Goal: Complete application form: Fill out and submit a form for a specific purpose

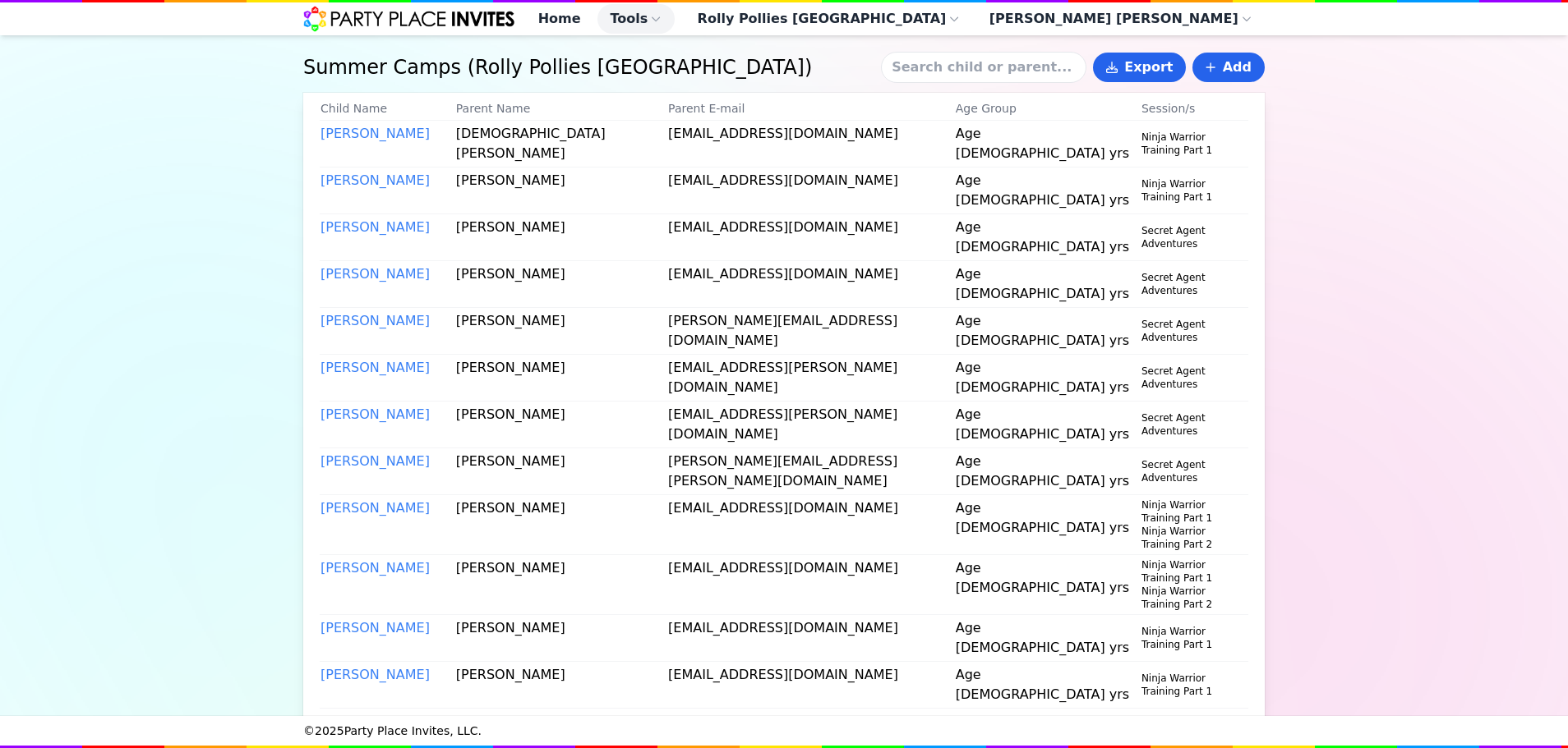
click at [985, 73] on input at bounding box center [984, 68] width 206 height 32
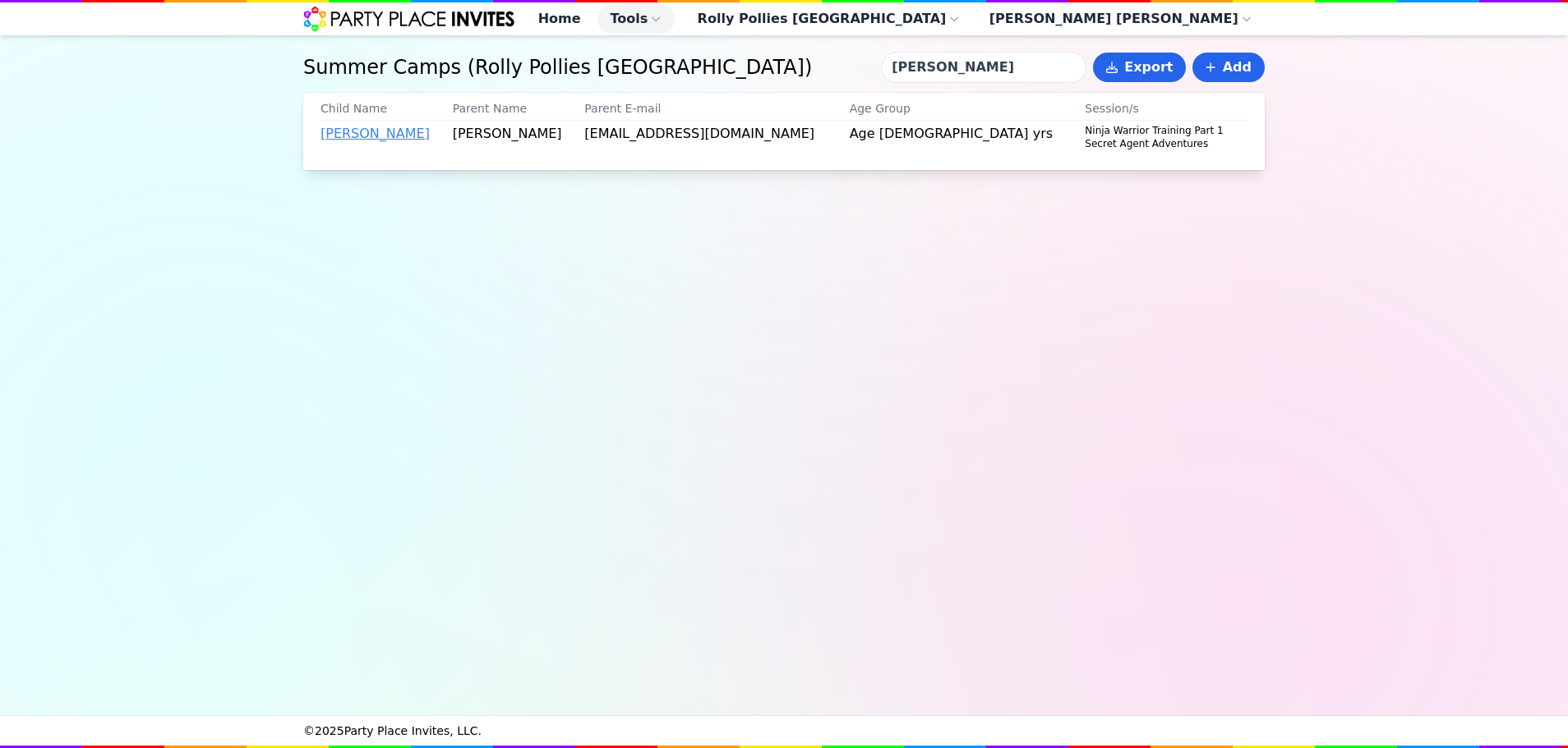
type input "[PERSON_NAME]"
click at [369, 141] on link "[PERSON_NAME]" at bounding box center [374, 133] width 109 height 16
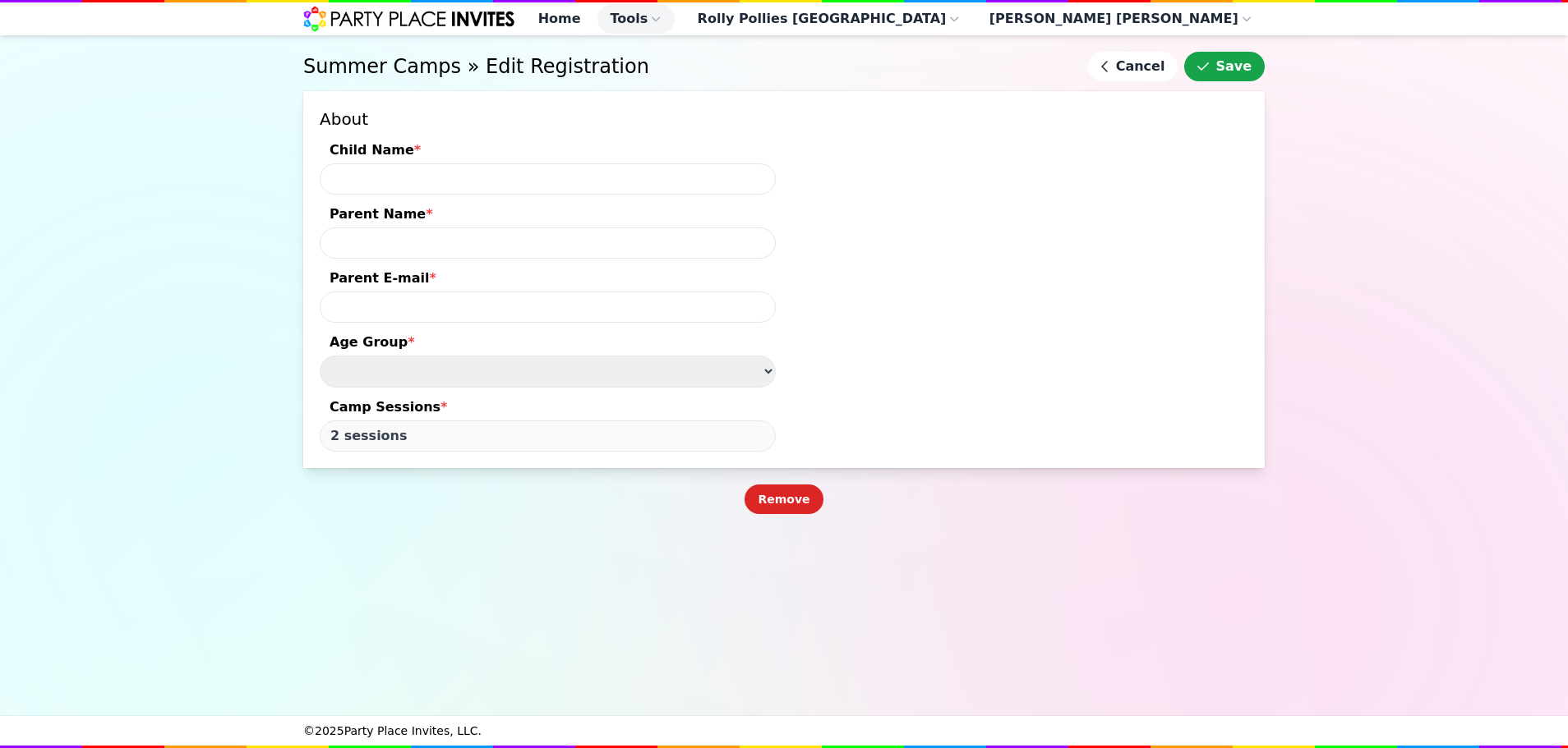
type input "[PERSON_NAME]"
type input "[EMAIL_ADDRESS][DOMAIN_NAME]"
select select "Age [DEMOGRAPHIC_DATA] yrs"
type input "18 sessions"
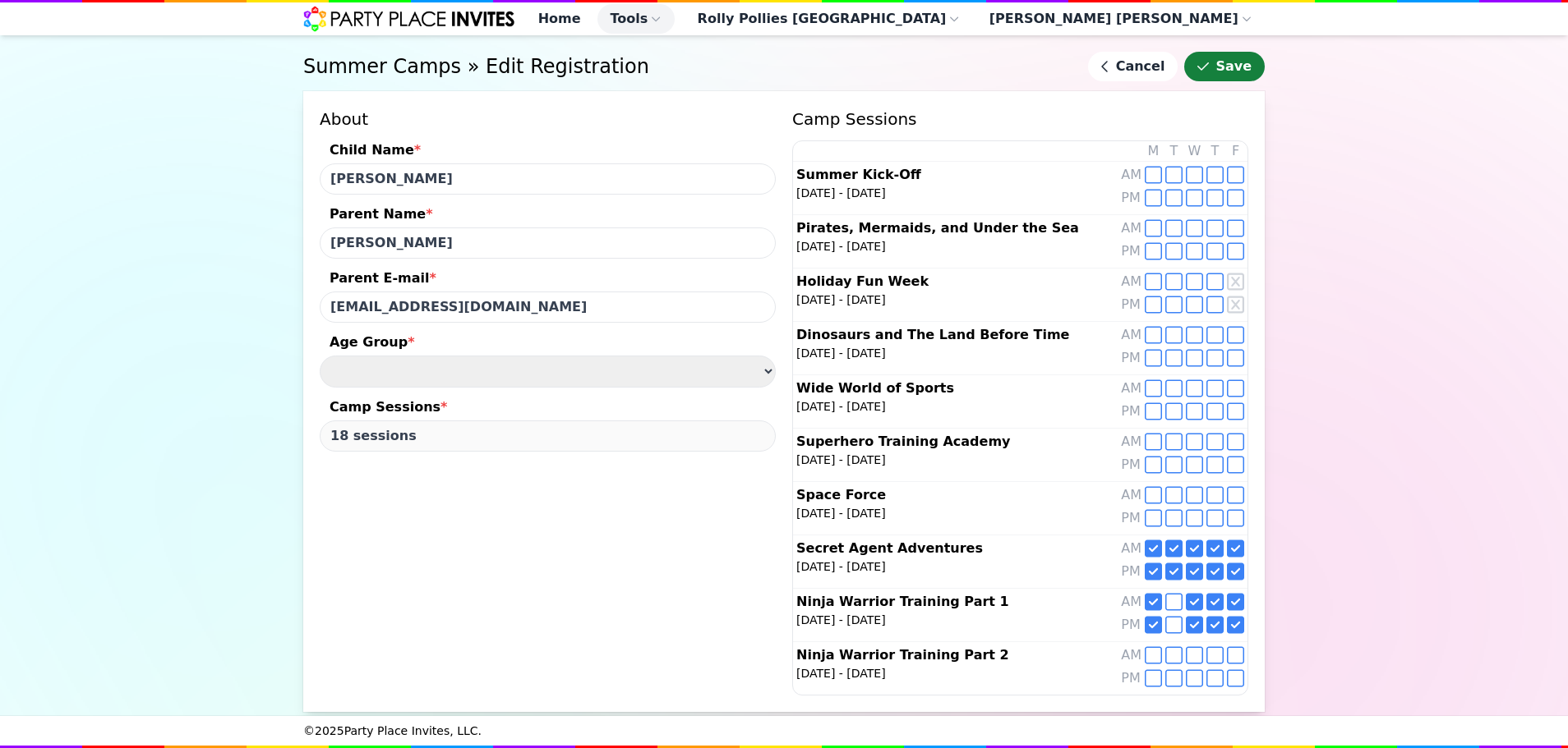
click at [1248, 76] on button "Save" at bounding box center [1225, 67] width 81 height 30
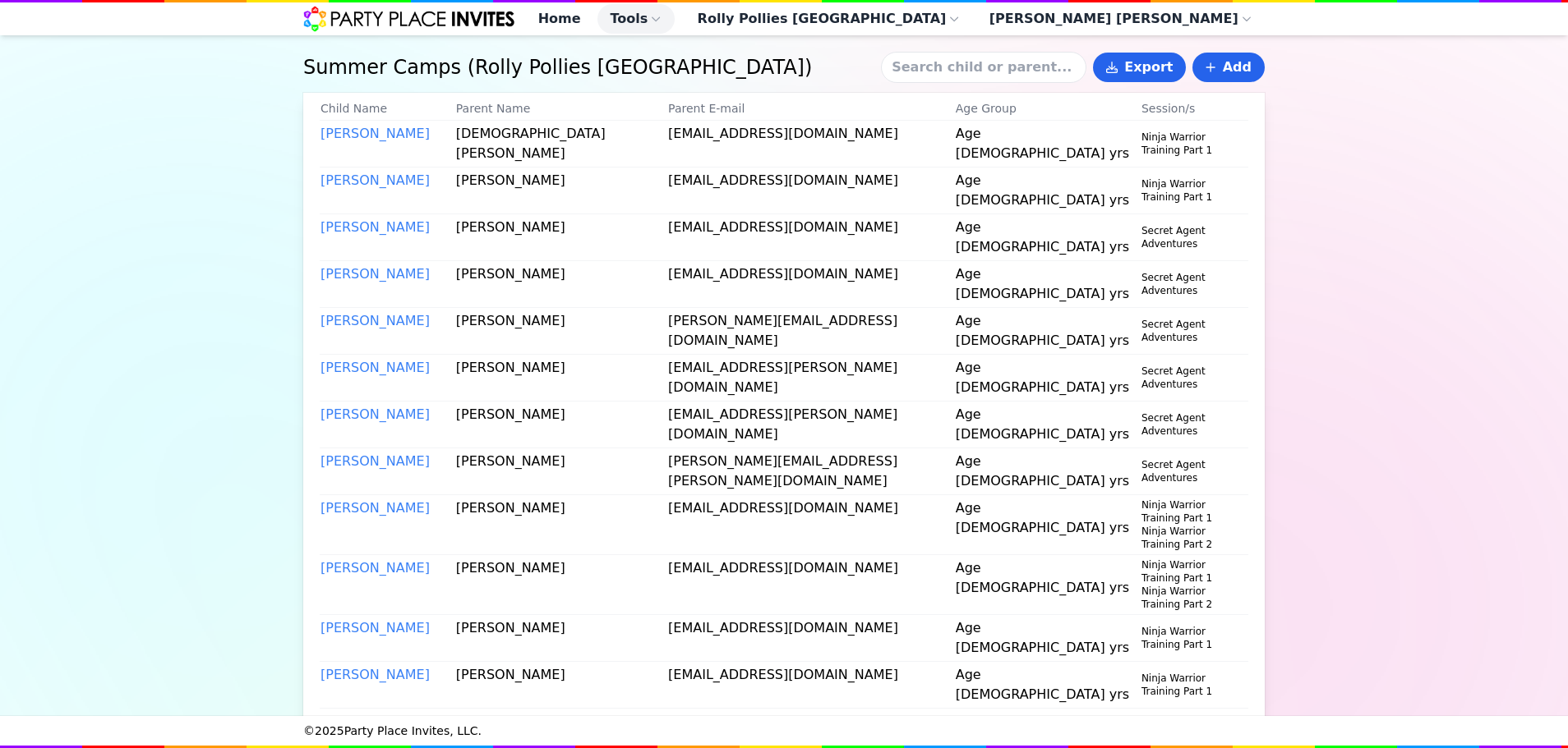
click at [964, 80] on input at bounding box center [984, 68] width 206 height 32
type input "[PERSON_NAME]"
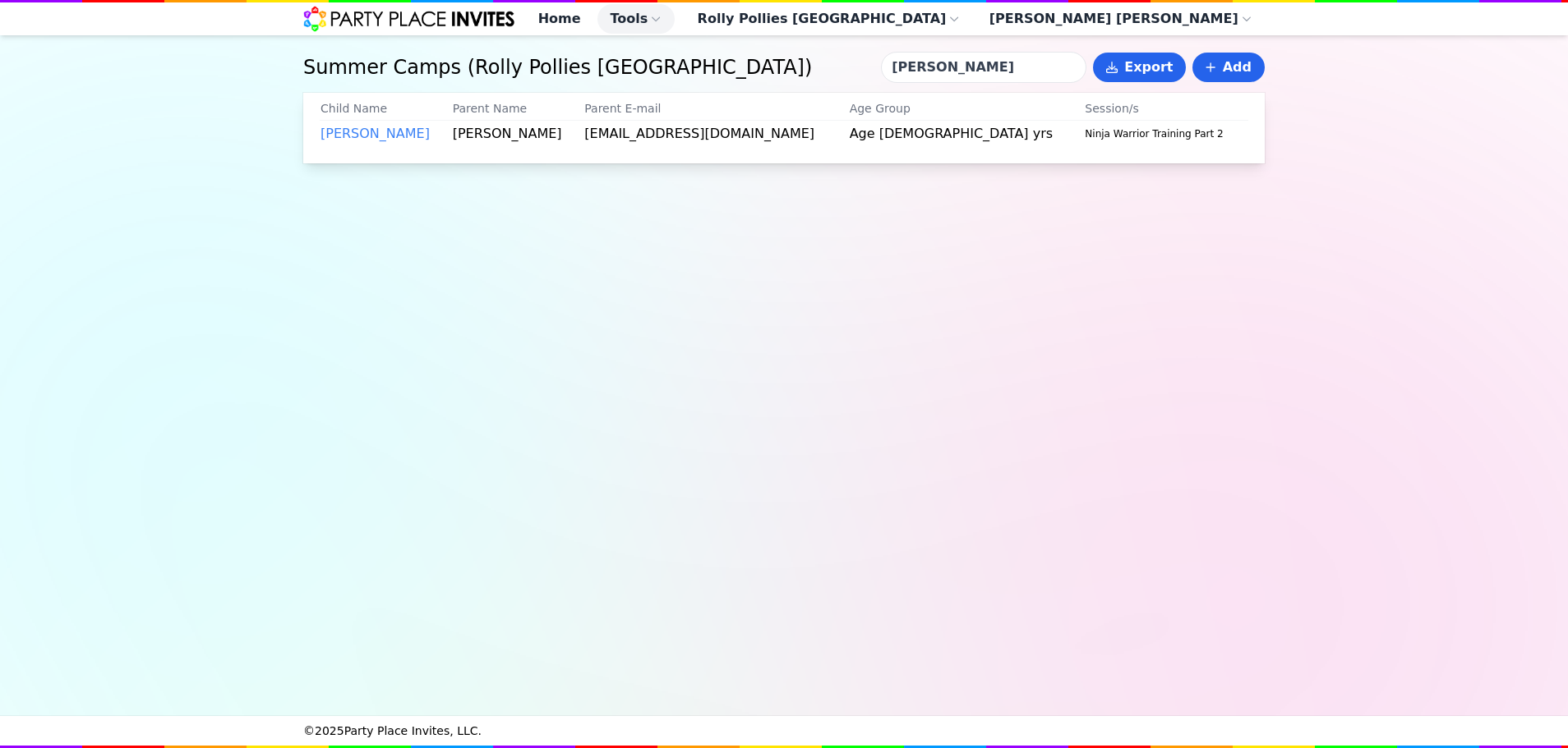
click at [978, 74] on input "[PERSON_NAME]" at bounding box center [984, 68] width 206 height 32
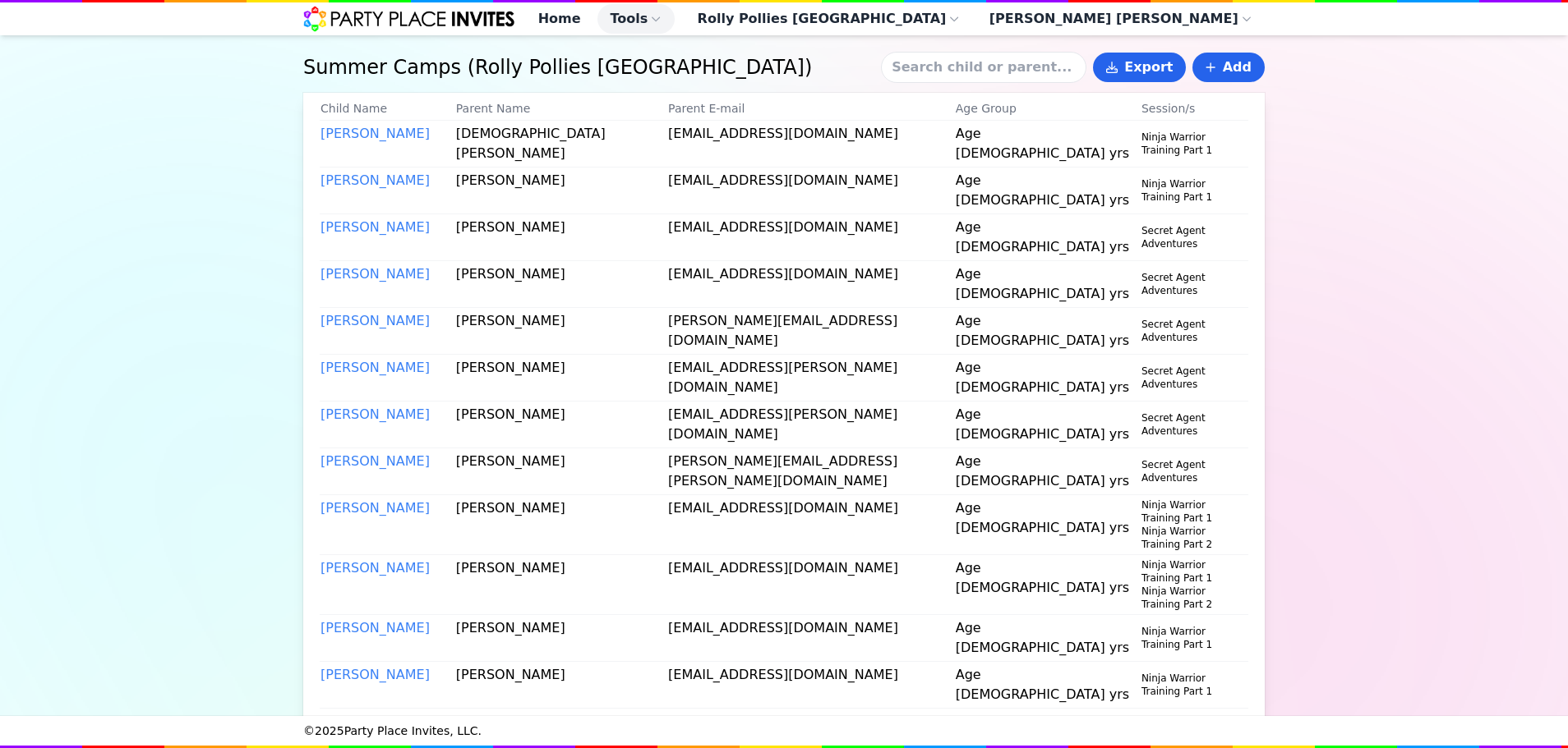
click at [978, 74] on input at bounding box center [984, 68] width 206 height 32
